Goal: Transaction & Acquisition: Obtain resource

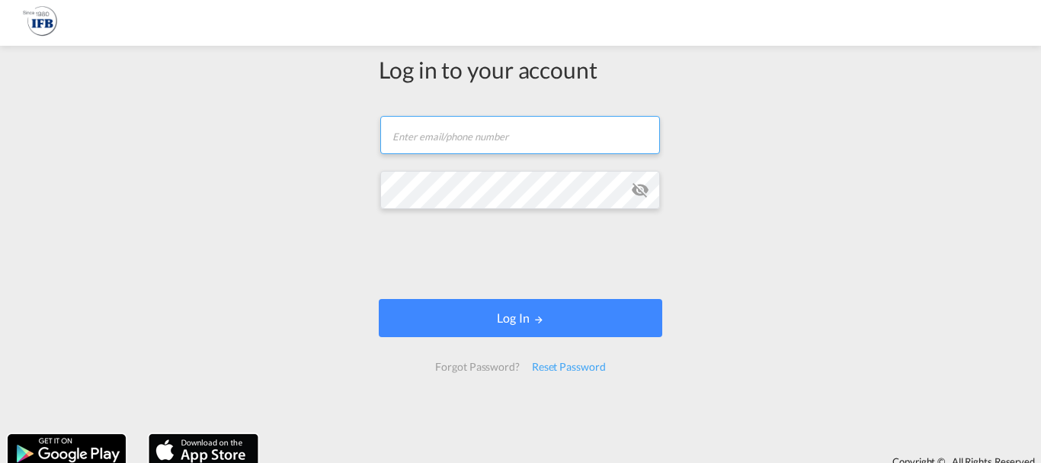
type input "[EMAIL_ADDRESS][DOMAIN_NAME]"
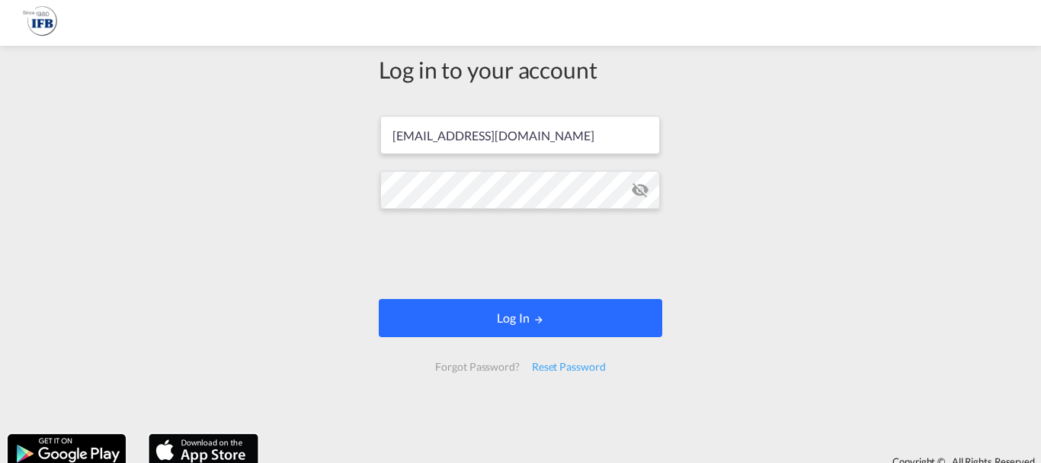
click at [527, 305] on button "Log In" at bounding box center [521, 318] width 284 height 38
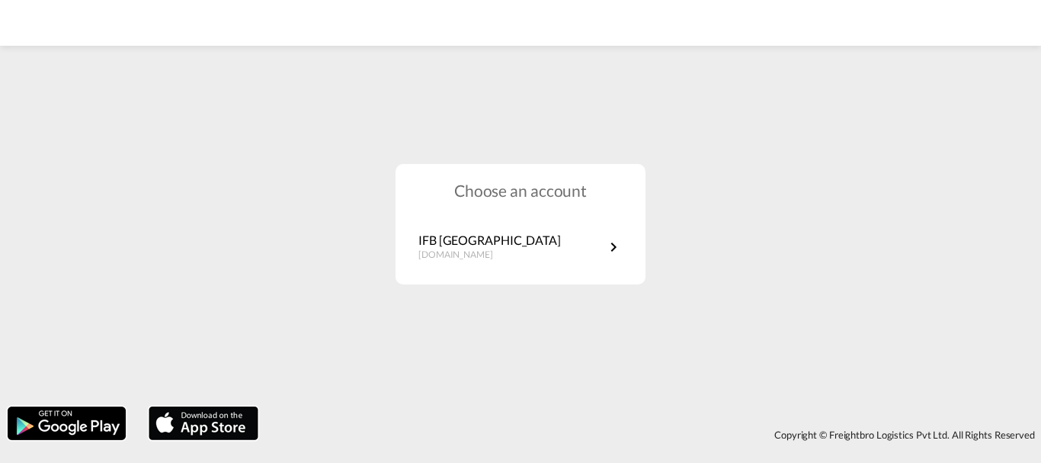
click at [456, 195] on h1 "Choose an account" at bounding box center [521, 190] width 250 height 22
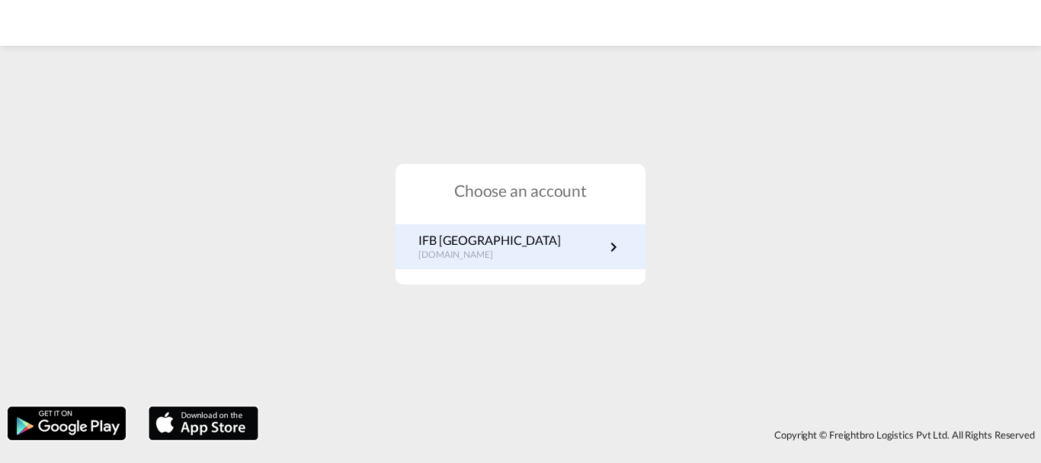
click at [449, 242] on p "IFB [GEOGRAPHIC_DATA]" at bounding box center [489, 240] width 143 height 17
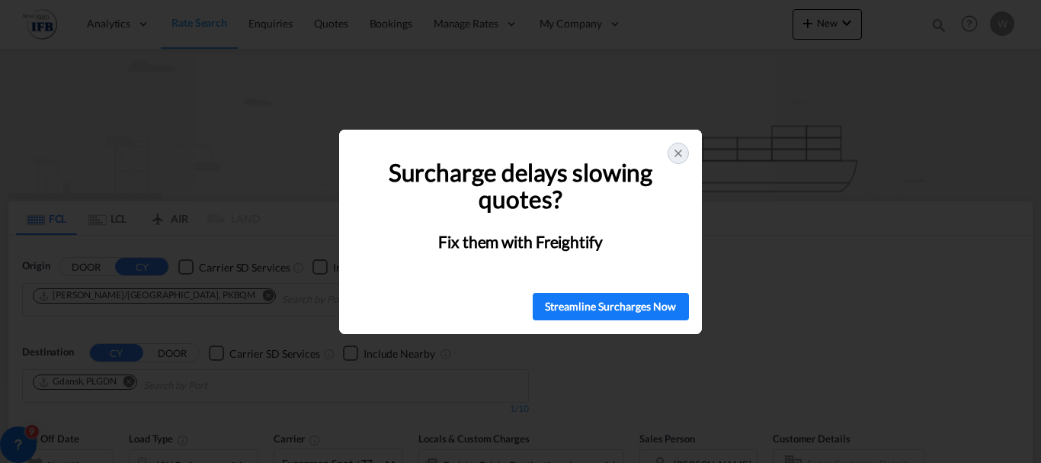
click at [686, 156] on div at bounding box center [678, 153] width 21 height 21
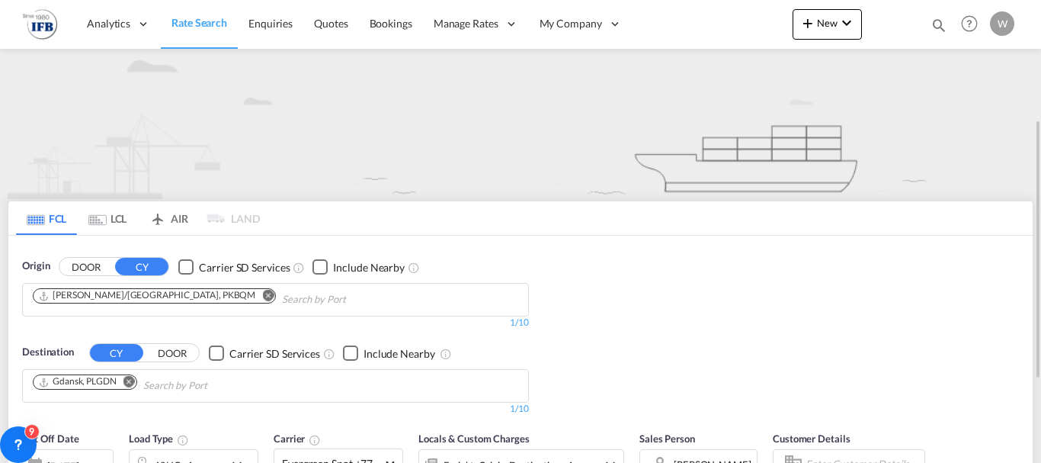
scroll to position [76, 0]
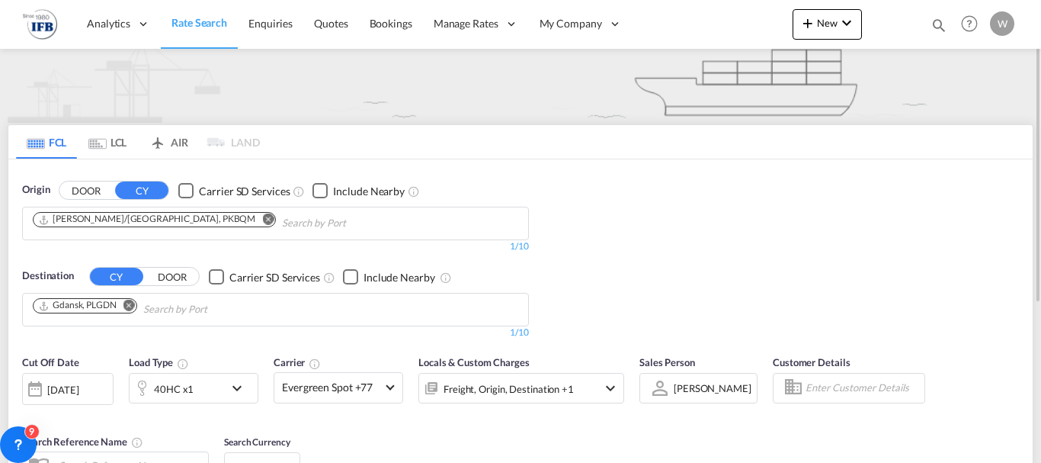
click at [262, 219] on md-icon "Remove" at bounding box center [267, 218] width 11 height 11
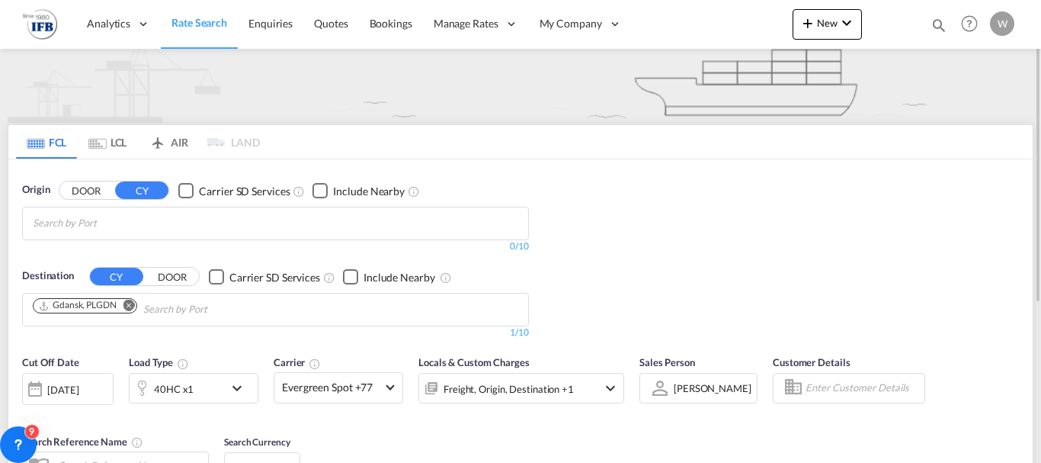
click at [48, 216] on body "Analytics Reports Dashboard Rate Search Enquiries Quotes Bookings" at bounding box center [520, 231] width 1041 height 463
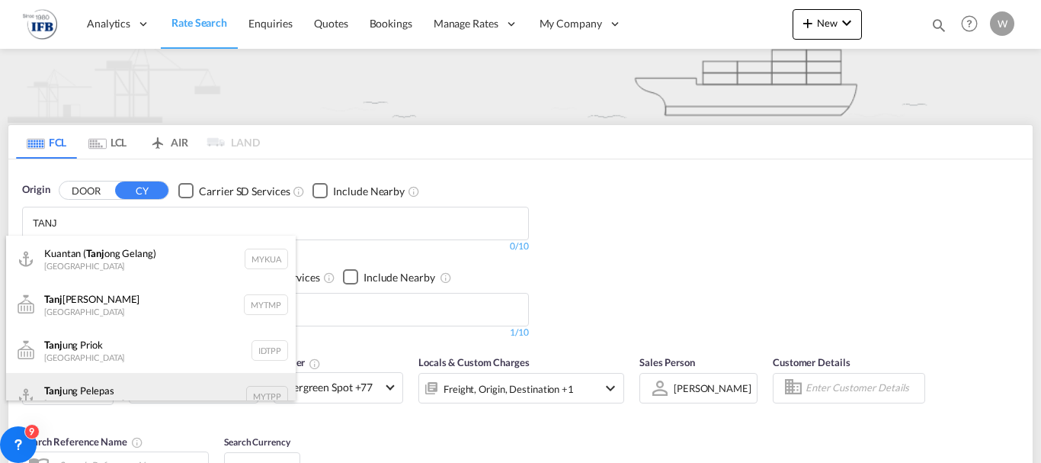
type input "TANJ"
click at [85, 386] on div "Tanj ung Pelepas Malaysia MYTPP" at bounding box center [151, 396] width 290 height 46
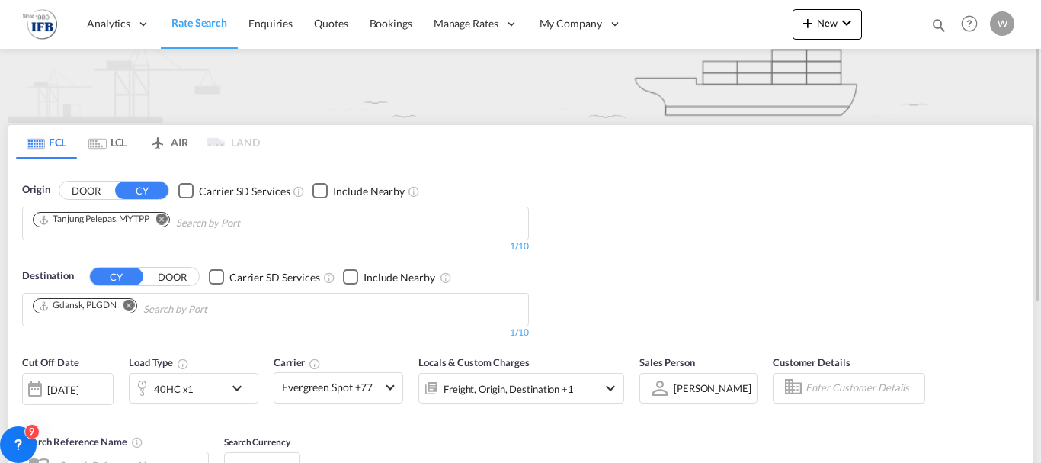
scroll to position [229, 0]
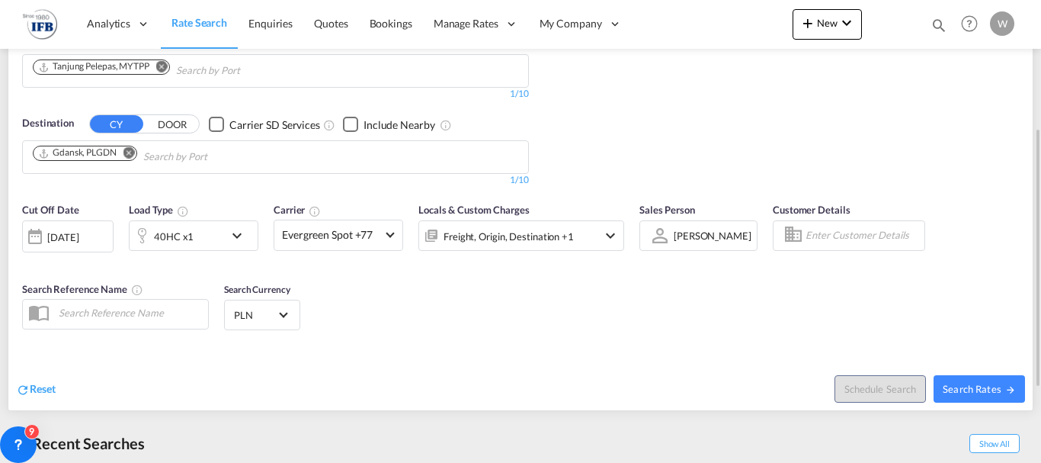
click at [253, 233] on md-icon "icon-chevron-down" at bounding box center [241, 235] width 26 height 18
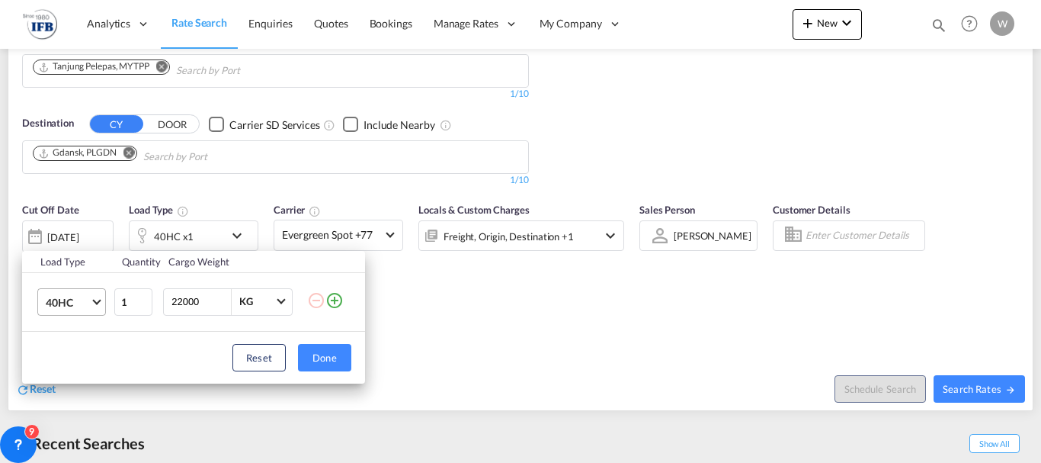
click at [98, 304] on md-select-value "40HC" at bounding box center [74, 302] width 61 height 26
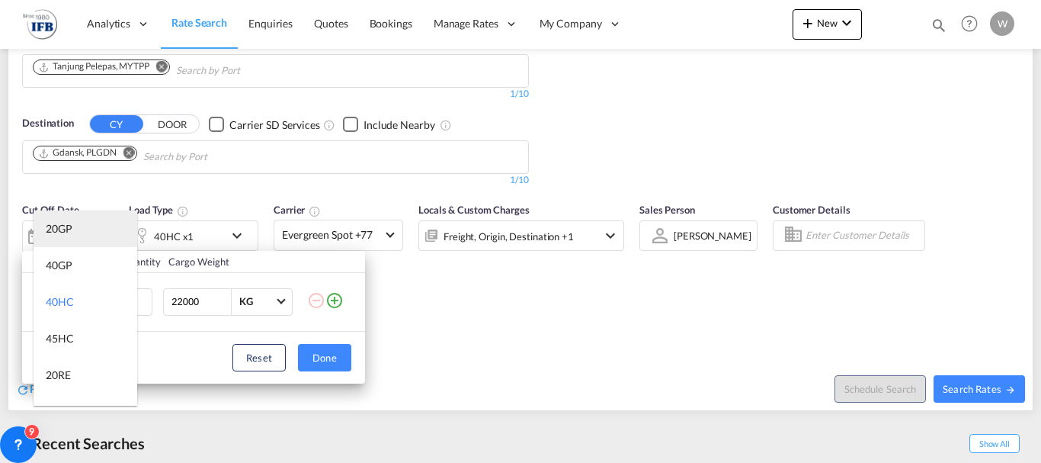
click at [70, 237] on md-option "20GP" at bounding box center [86, 228] width 104 height 37
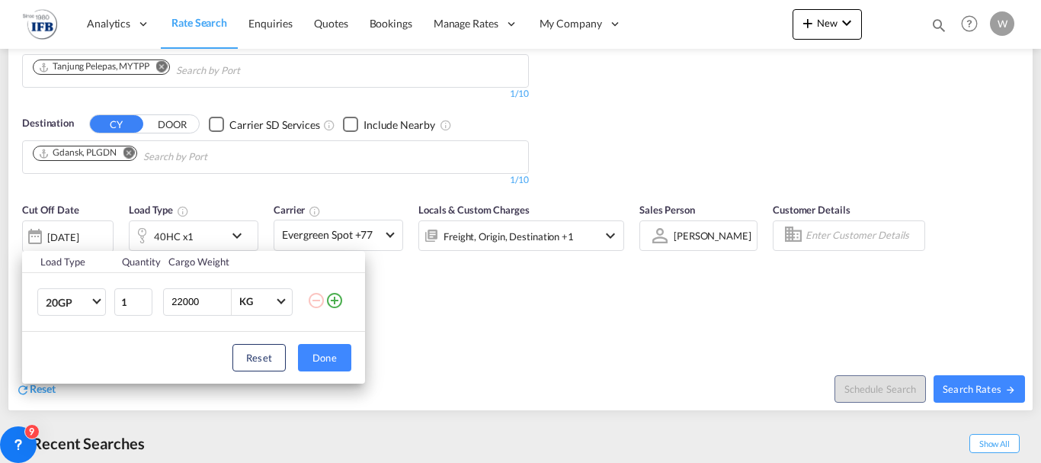
drag, startPoint x: 184, startPoint y: 302, endPoint x: 165, endPoint y: 302, distance: 19.1
click at [165, 302] on div "22000 KG KG" at bounding box center [228, 301] width 130 height 27
type input "15000"
click at [329, 357] on button "Done" at bounding box center [324, 357] width 53 height 27
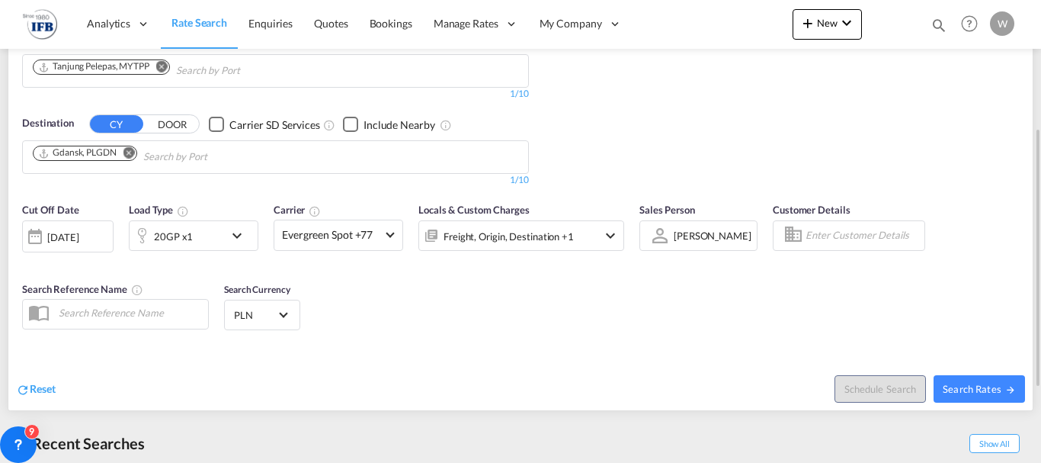
click at [59, 237] on div "19 Aug 2025" at bounding box center [62, 237] width 31 height 14
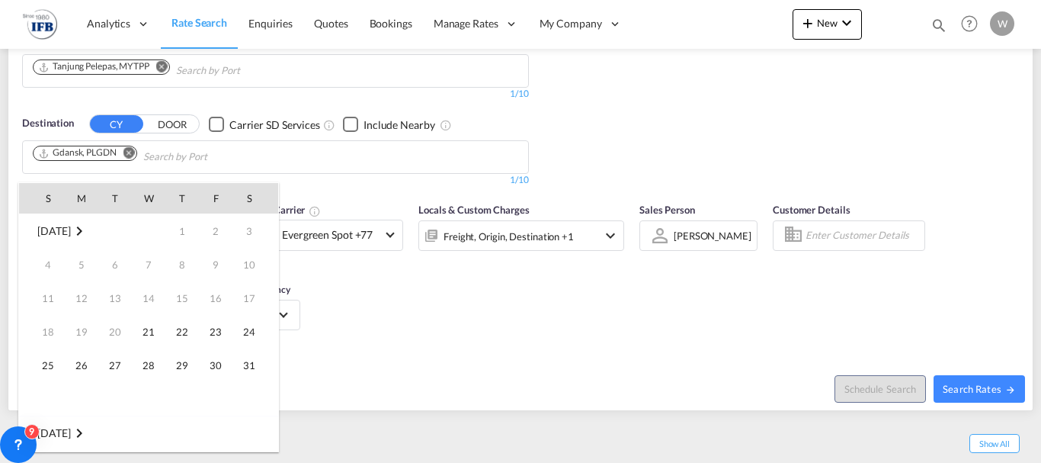
scroll to position [606, 0]
drag, startPoint x: 213, startPoint y: 333, endPoint x: 716, endPoint y: 407, distance: 508.4
click at [213, 334] on span "22" at bounding box center [215, 331] width 30 height 30
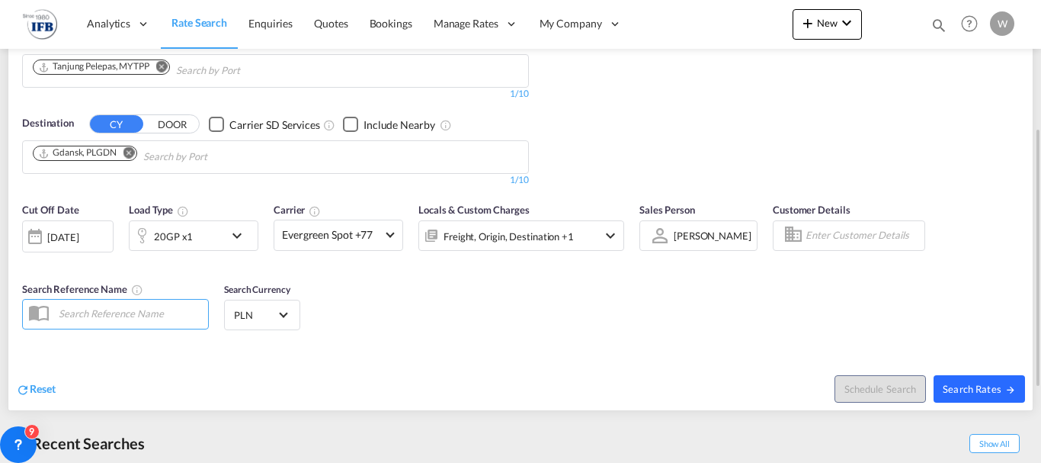
click at [993, 389] on span "Search Rates" at bounding box center [979, 389] width 73 height 12
type input "MYTPP to PLGDN / 22 Aug 2025"
